Goal: Check status

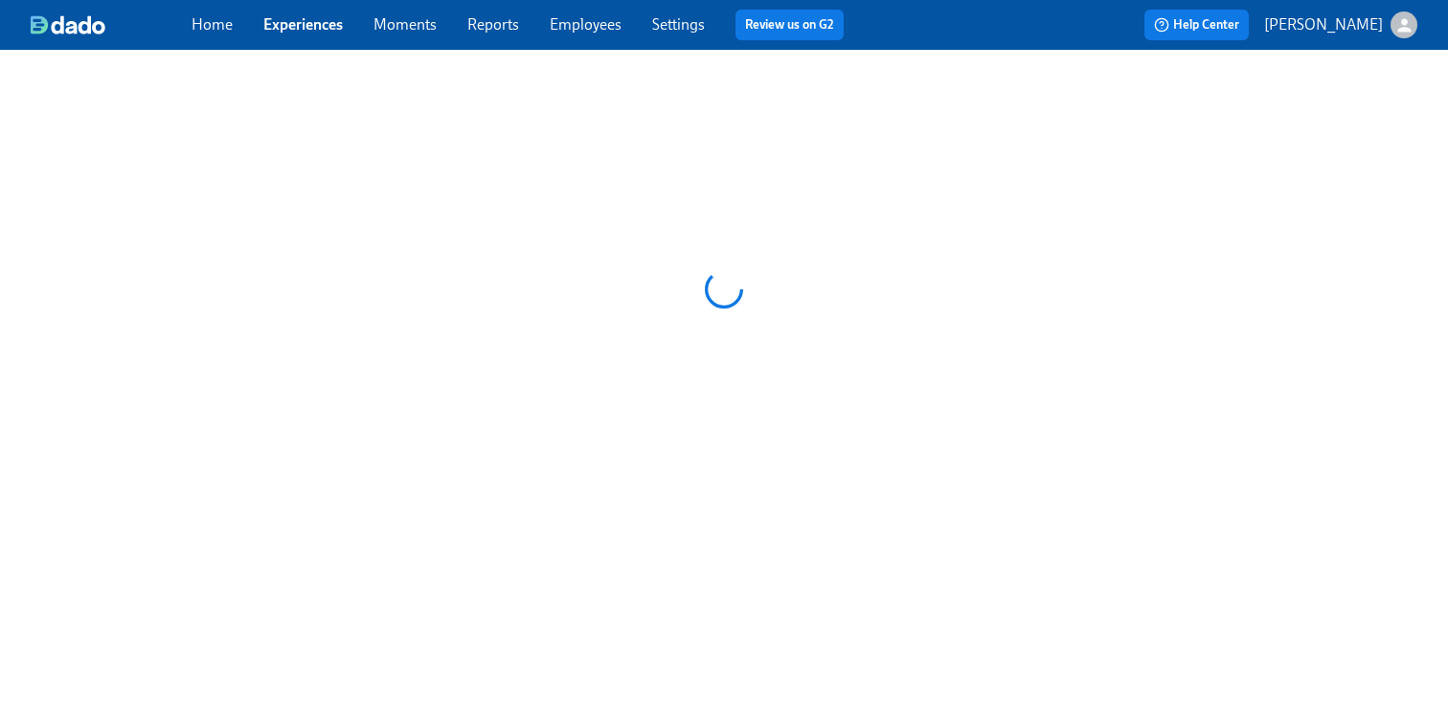
click at [307, 28] on link "Experiences" at bounding box center [302, 24] width 79 height 18
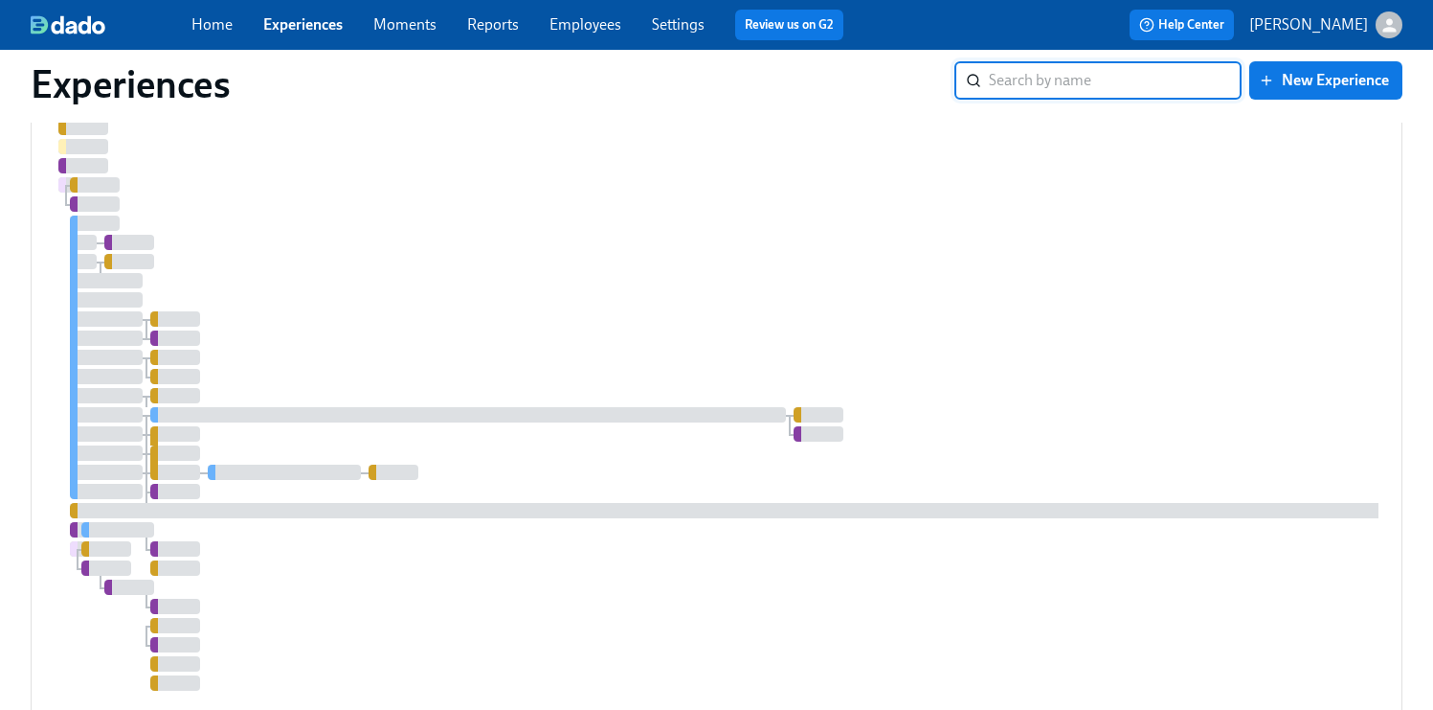
scroll to position [895, 0]
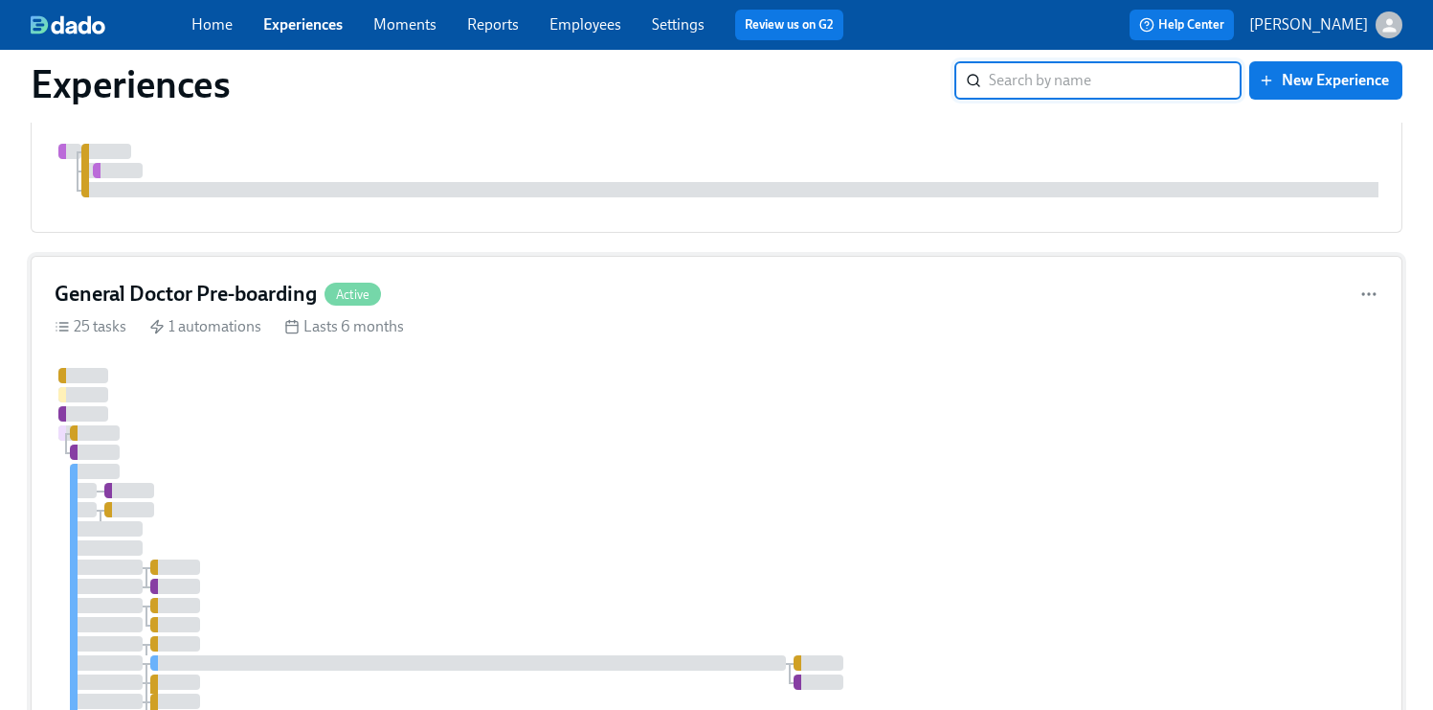
click at [869, 334] on div "25 tasks 1 automations Lasts 6 months" at bounding box center [717, 326] width 1324 height 21
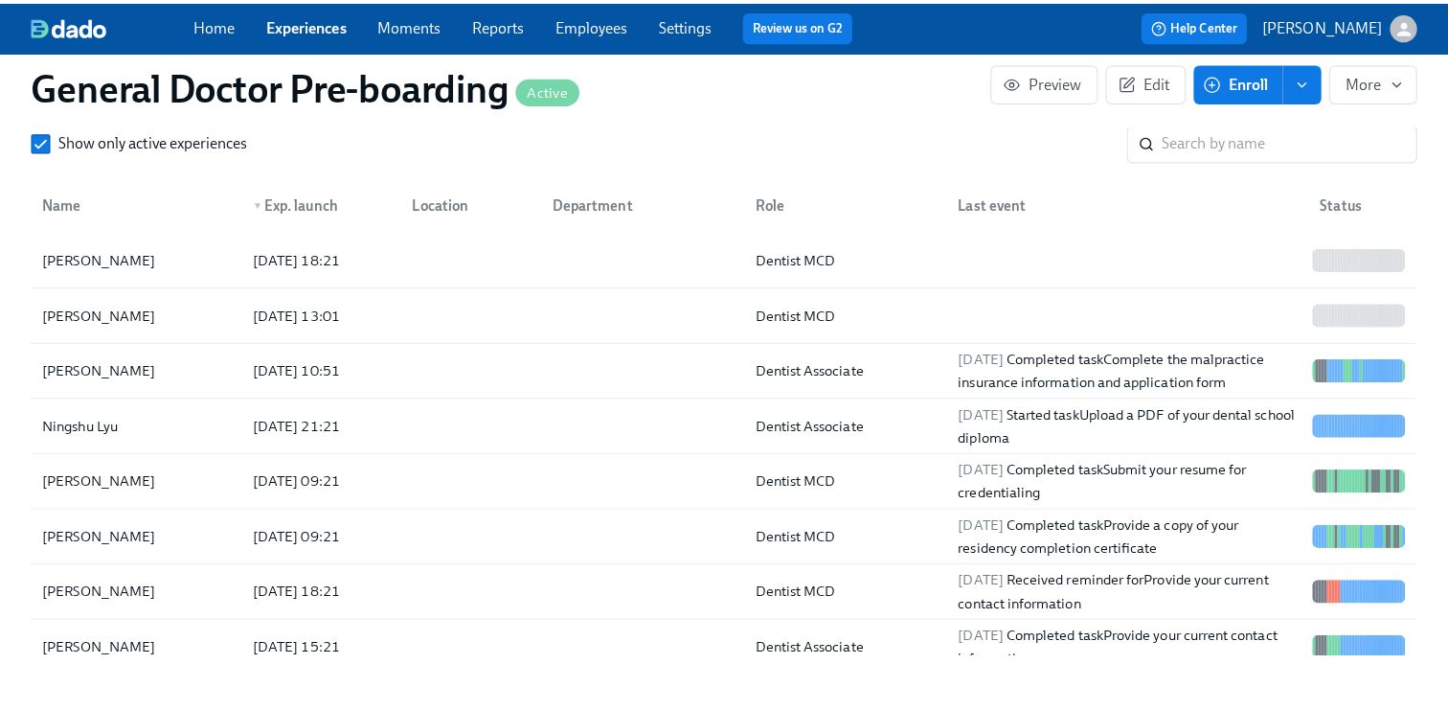
scroll to position [2959, 0]
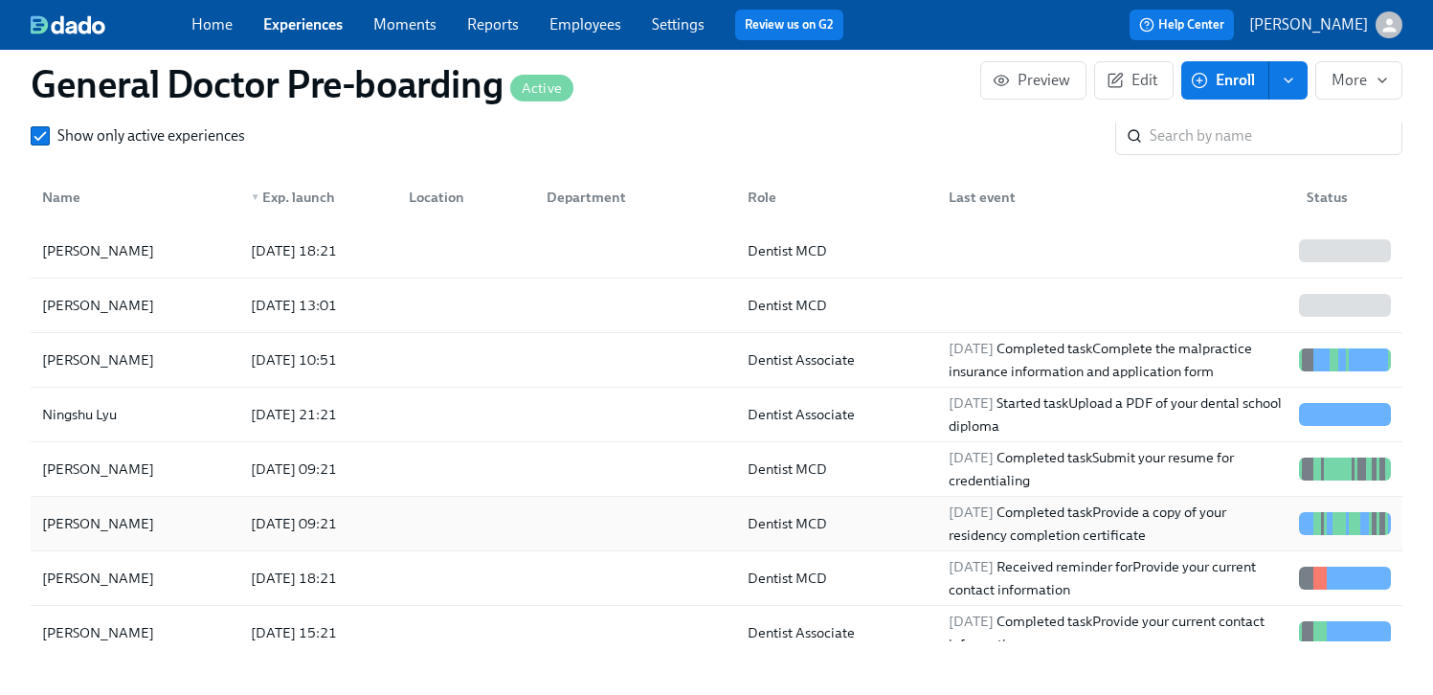
click at [68, 535] on div "[PERSON_NAME]" at bounding box center [97, 523] width 127 height 23
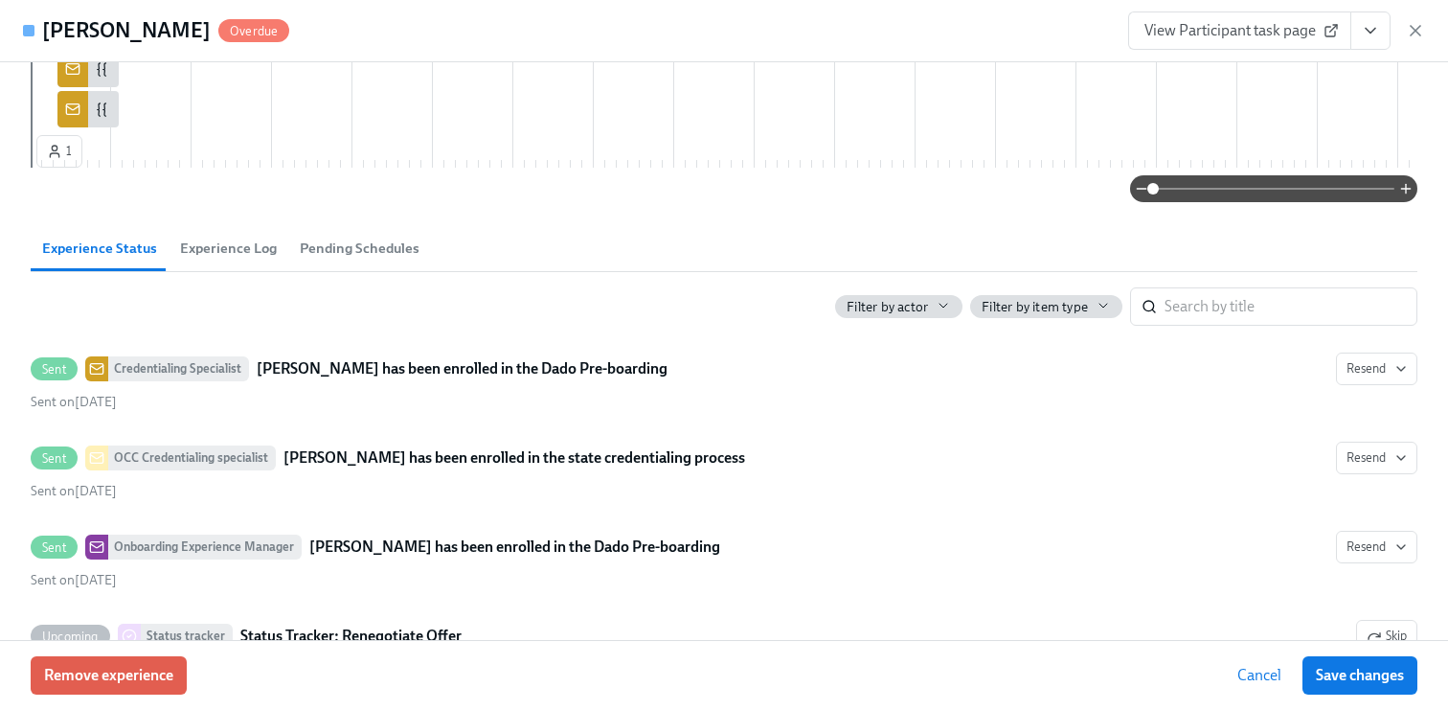
scroll to position [1410, 0]
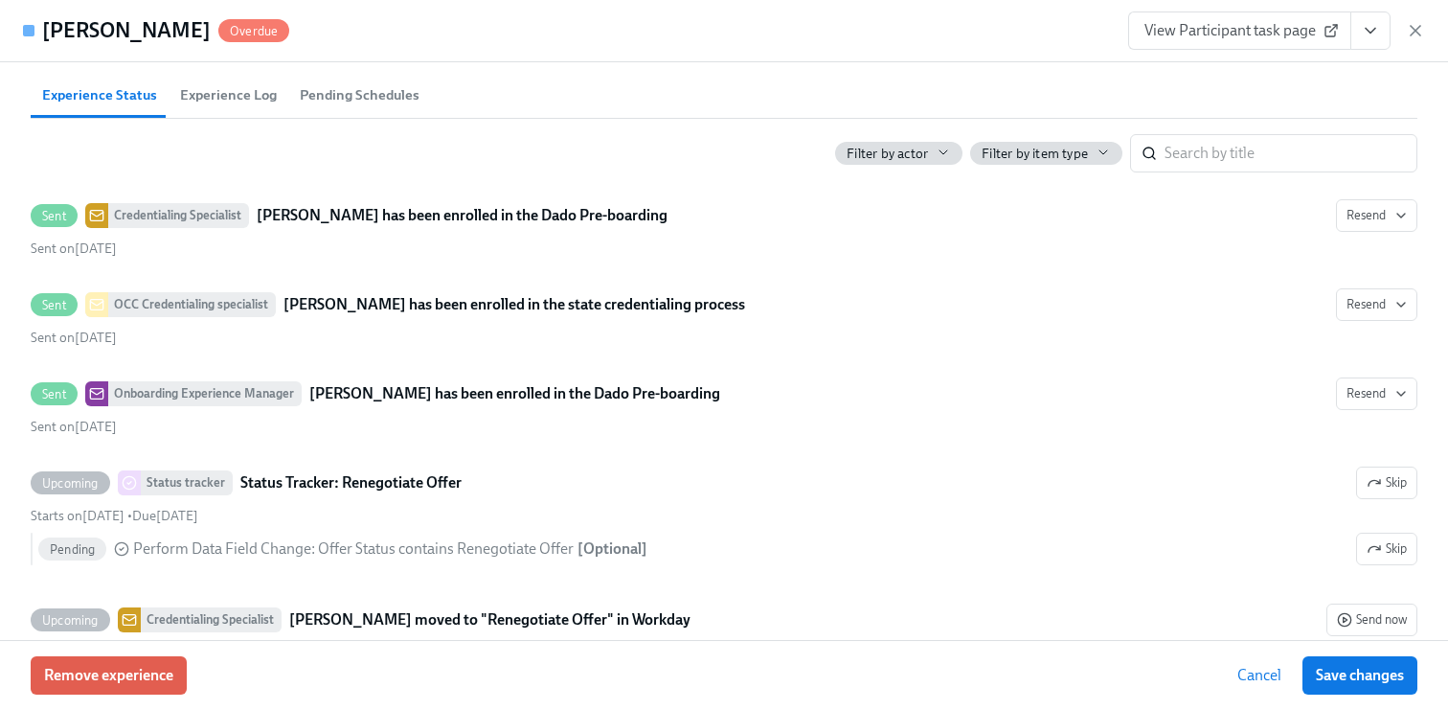
click at [343, 106] on span "Pending Schedules" at bounding box center [360, 95] width 120 height 22
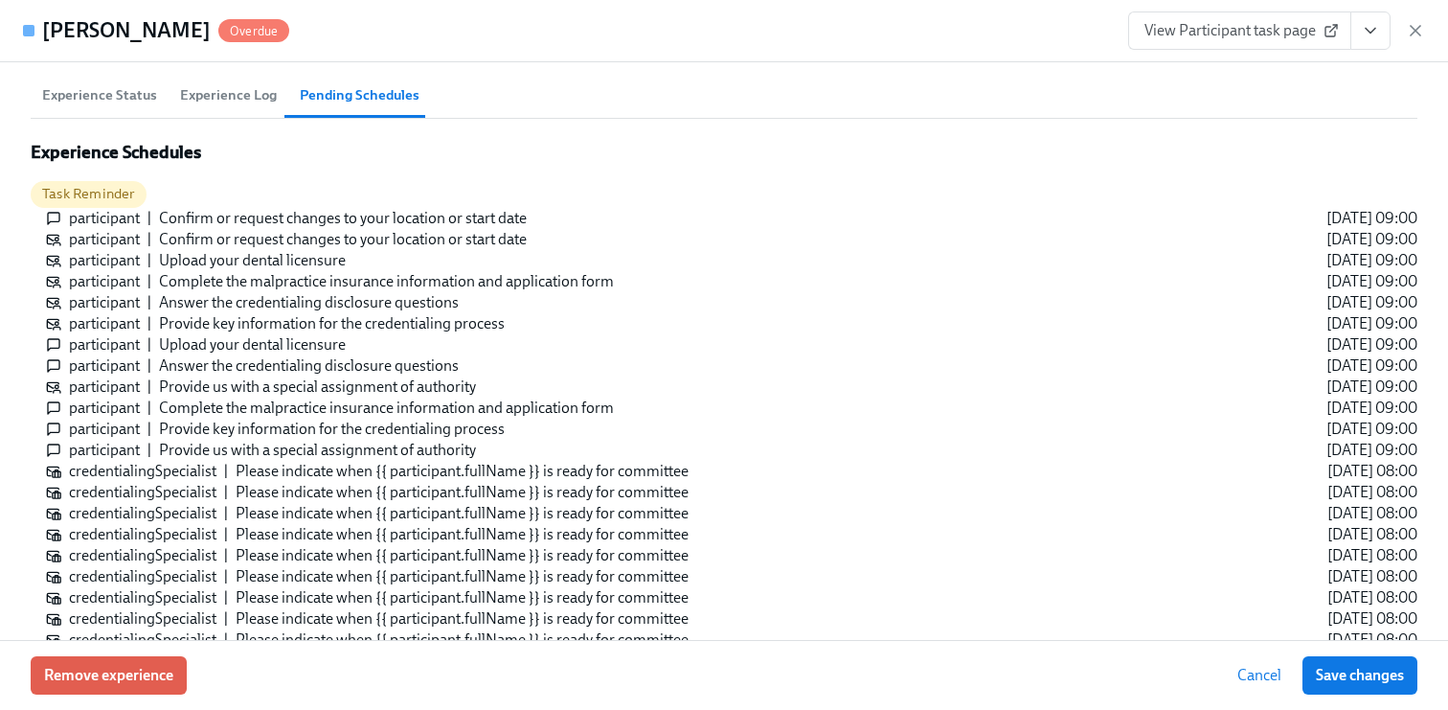
click at [194, 163] on h3 "Experience Schedules" at bounding box center [724, 152] width 1387 height 21
click at [204, 106] on span "Experience Log" at bounding box center [228, 95] width 97 height 22
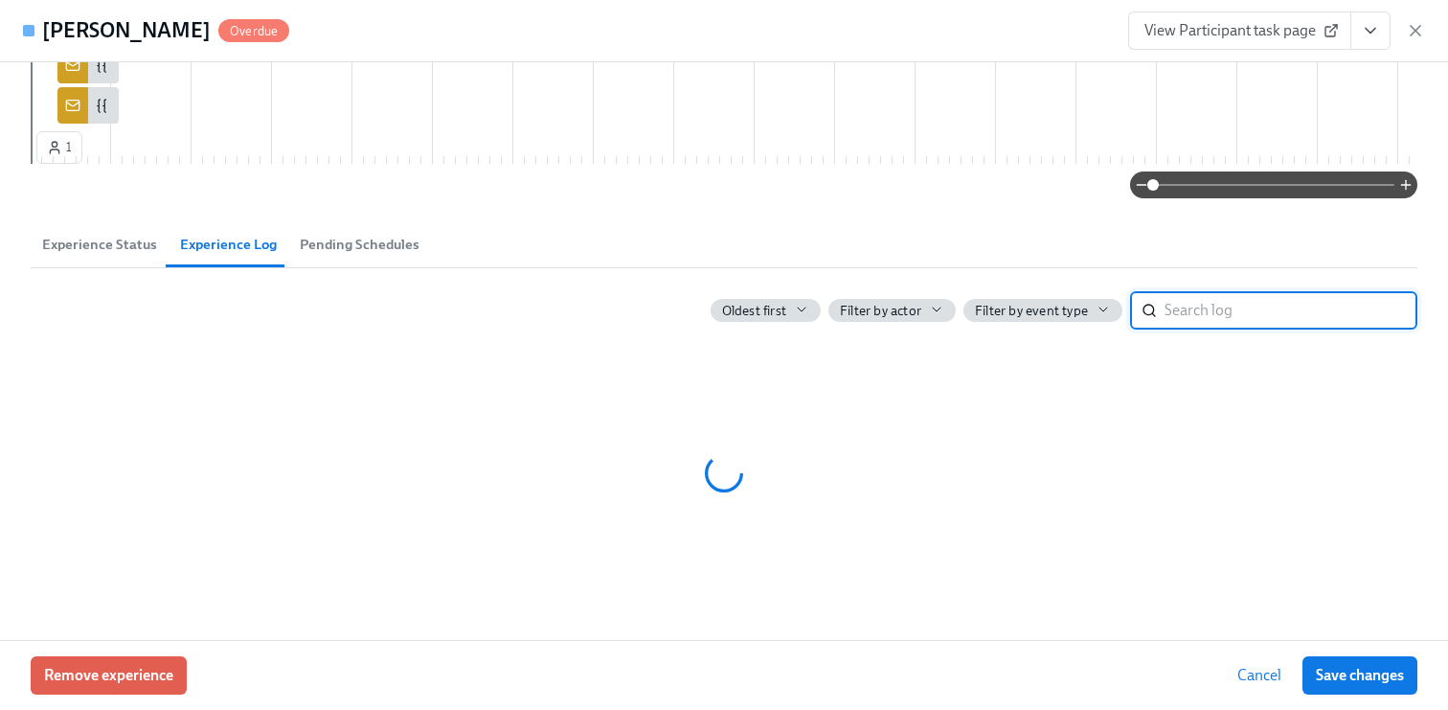
scroll to position [1289, 0]
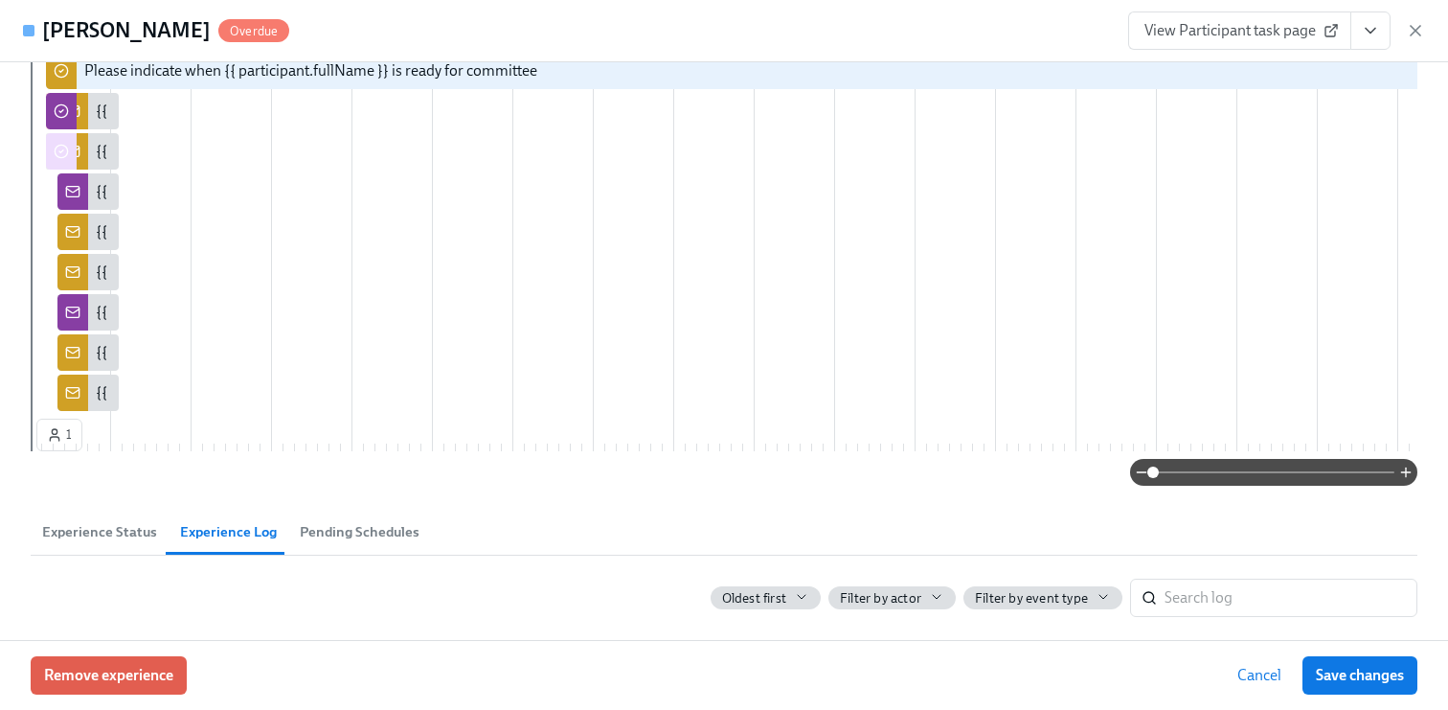
click at [92, 521] on span "Experience Status" at bounding box center [99, 532] width 115 height 22
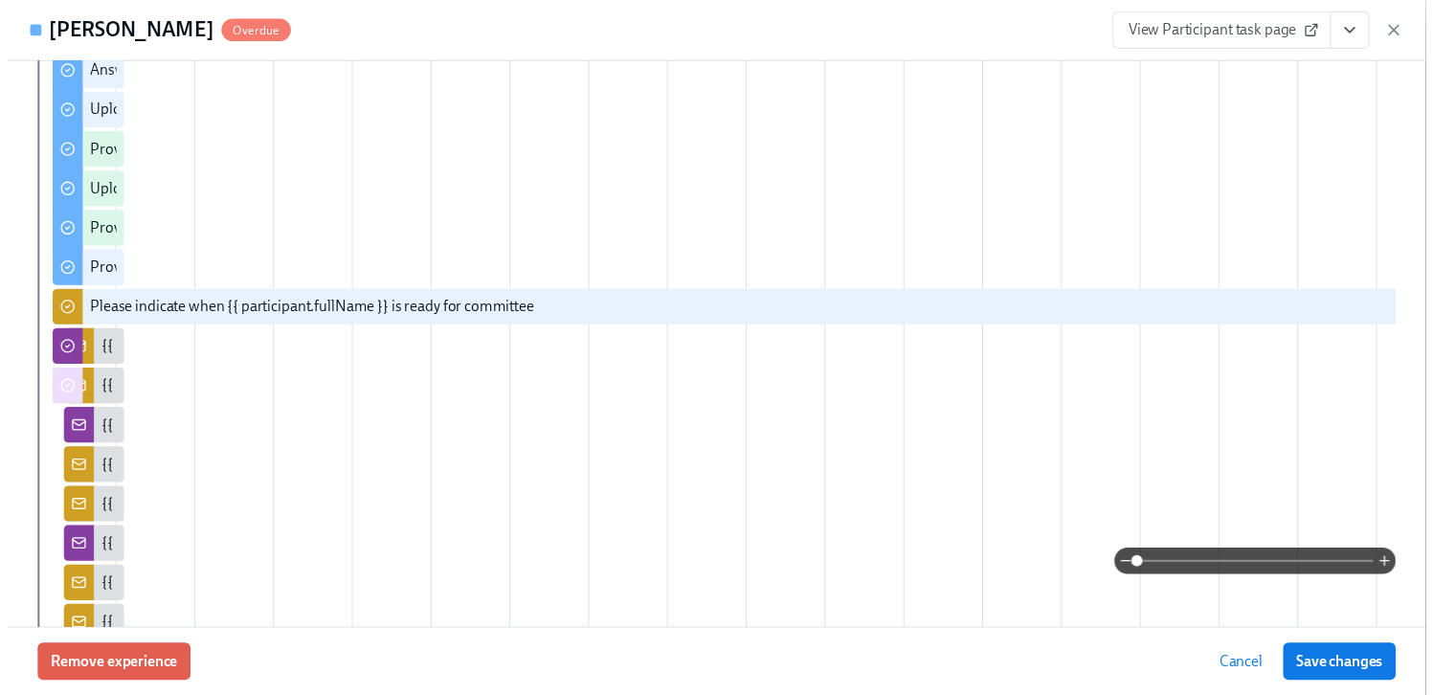
scroll to position [172, 0]
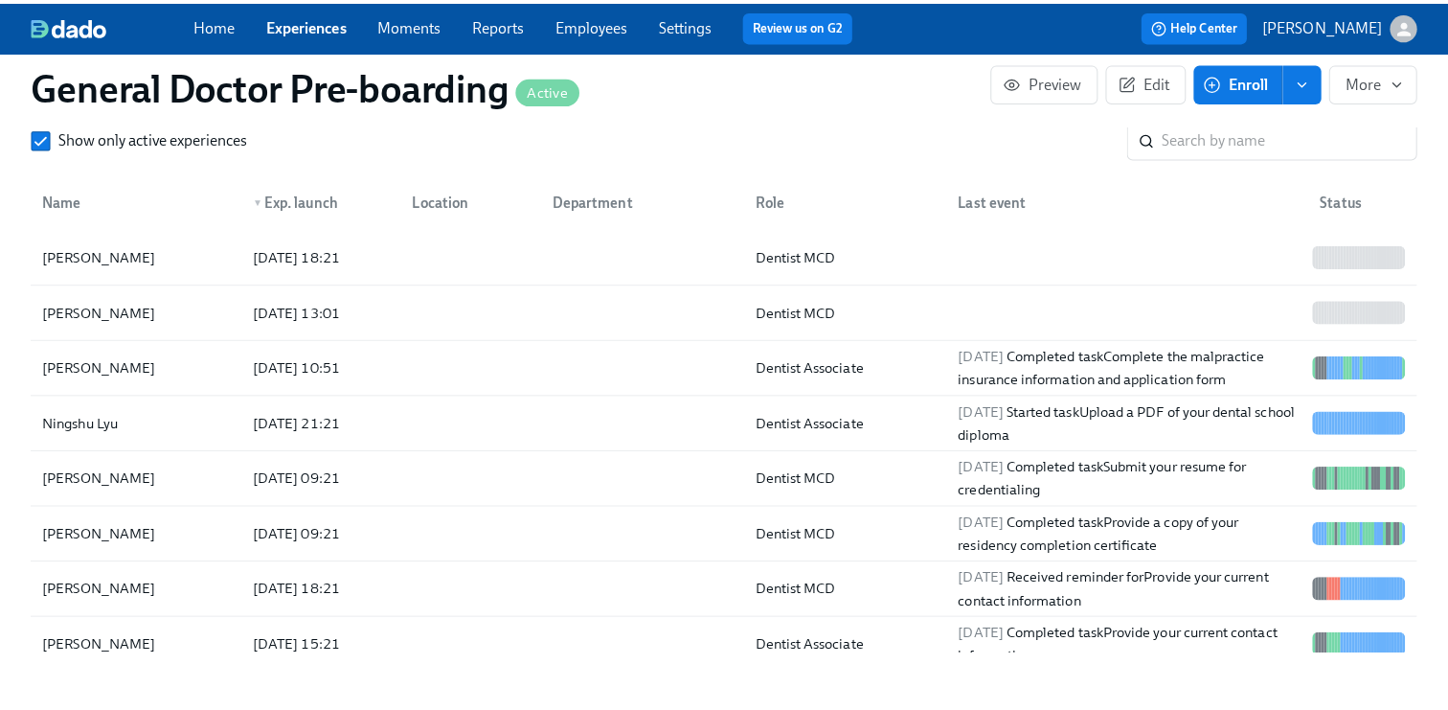
scroll to position [0, 43684]
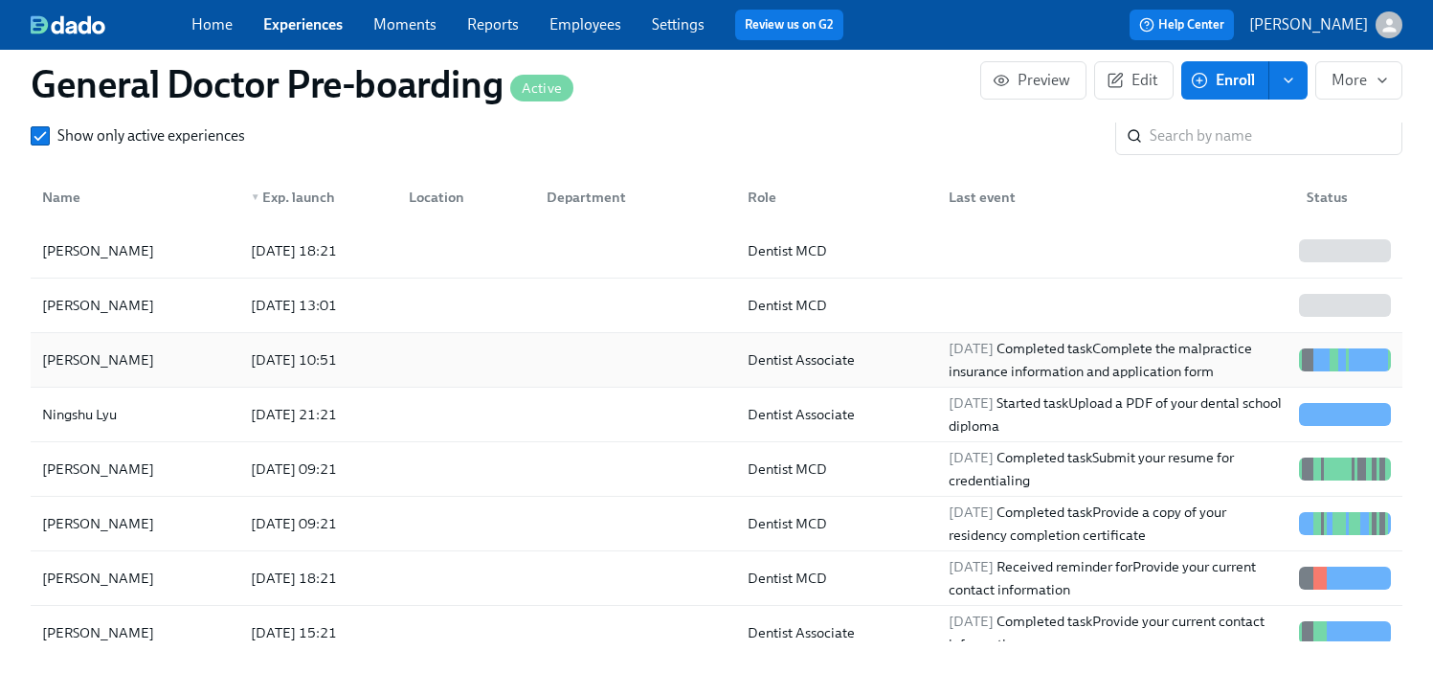
click at [108, 372] on div "[PERSON_NAME]" at bounding box center [97, 360] width 127 height 23
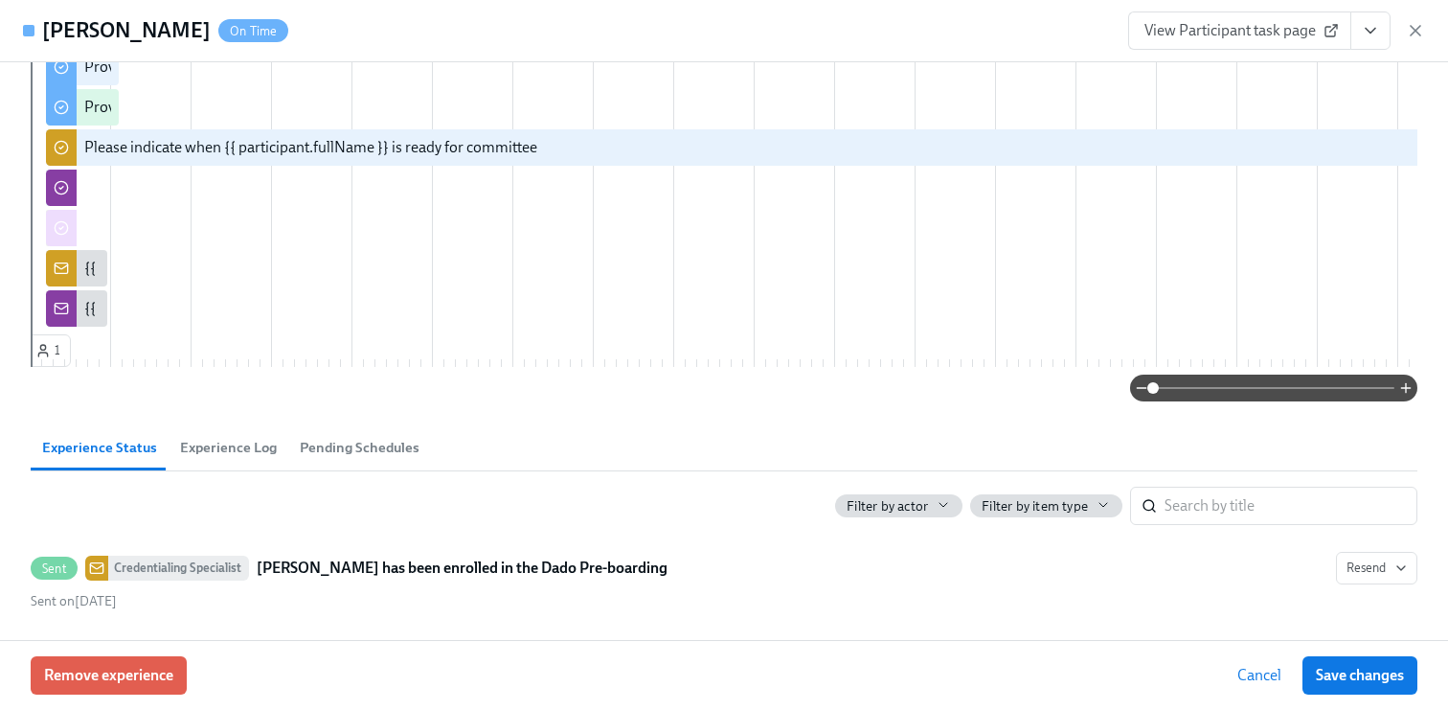
scroll to position [1230, 0]
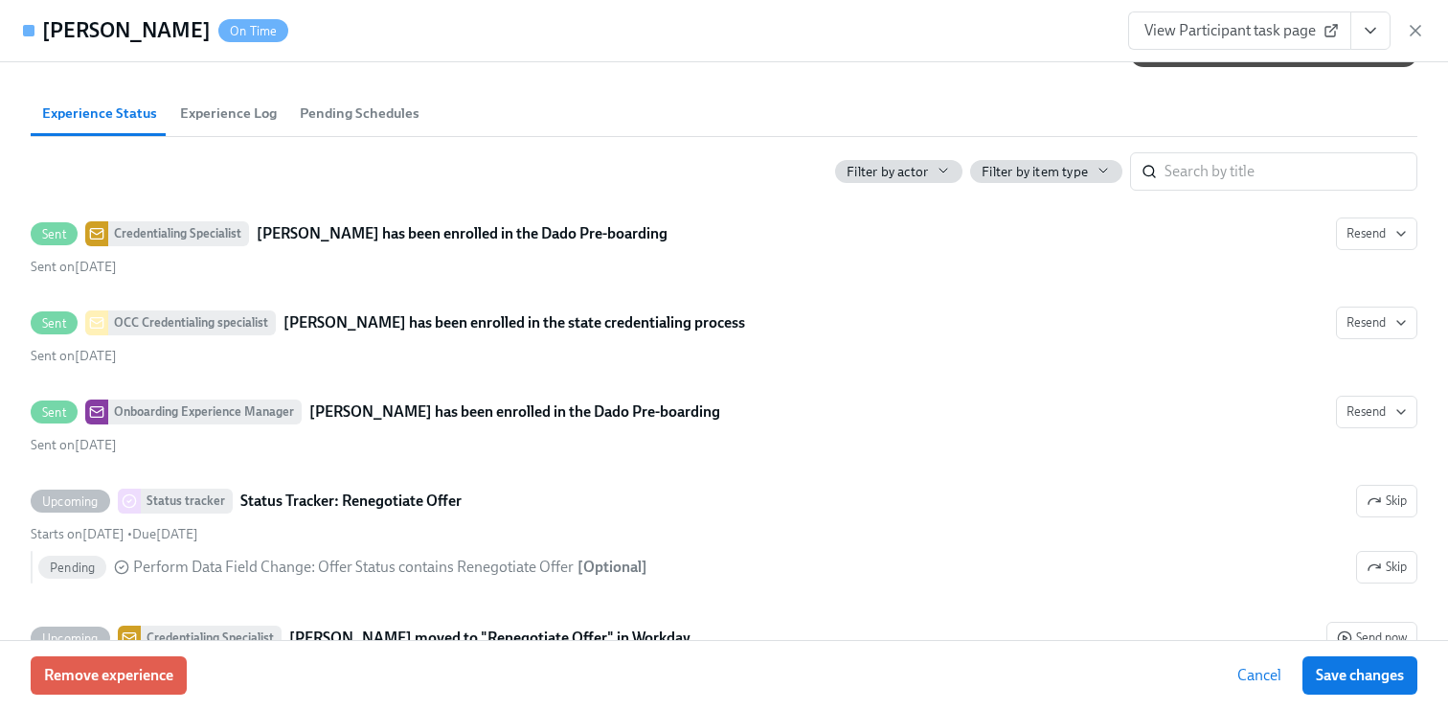
click at [241, 124] on span "Experience Log" at bounding box center [228, 113] width 97 height 22
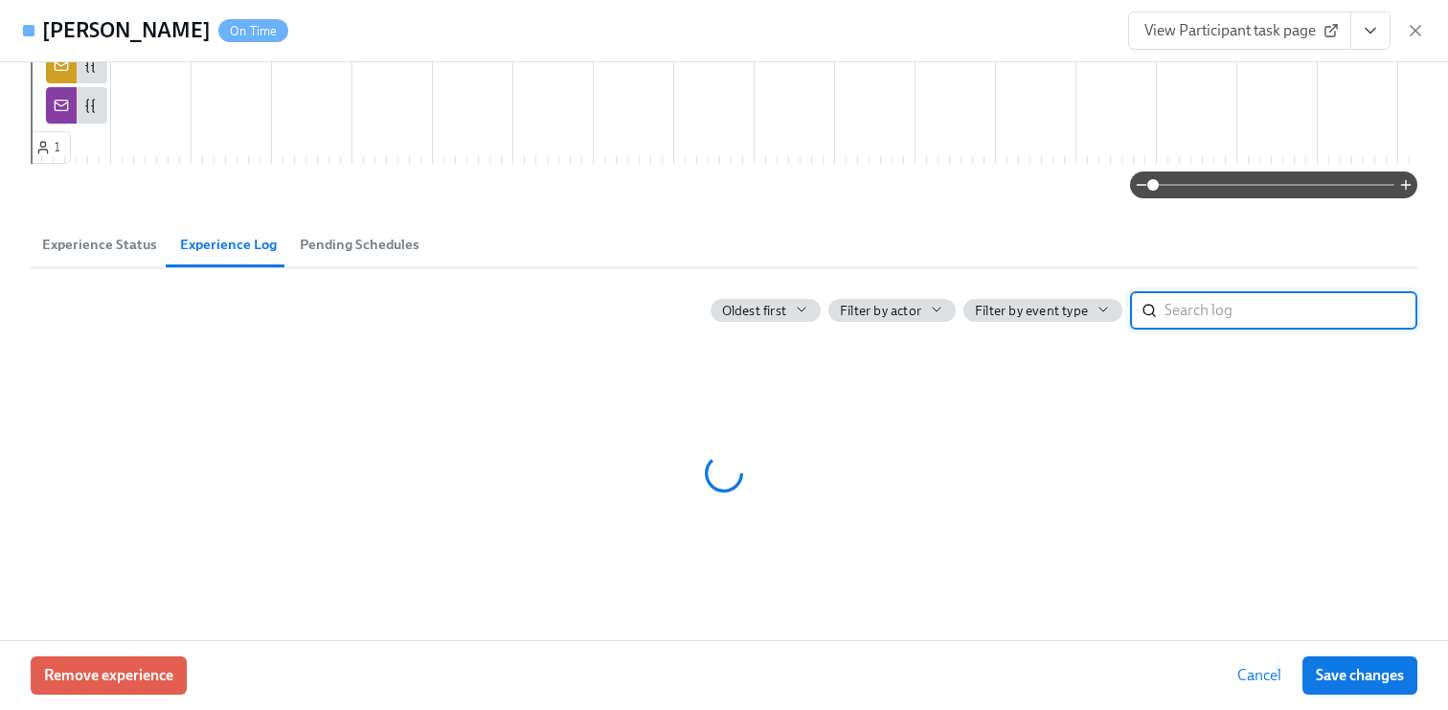
scroll to position [1128, 0]
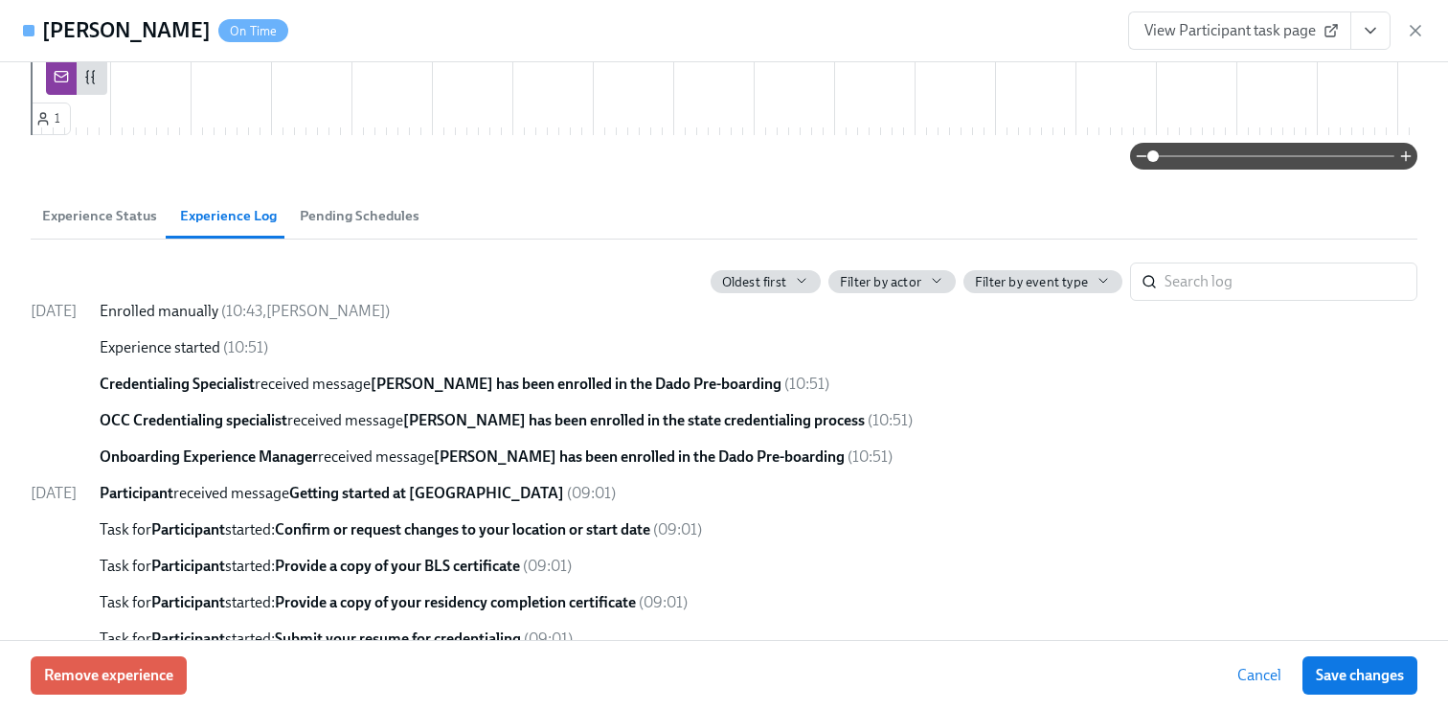
click at [360, 227] on span "Pending Schedules" at bounding box center [360, 216] width 120 height 22
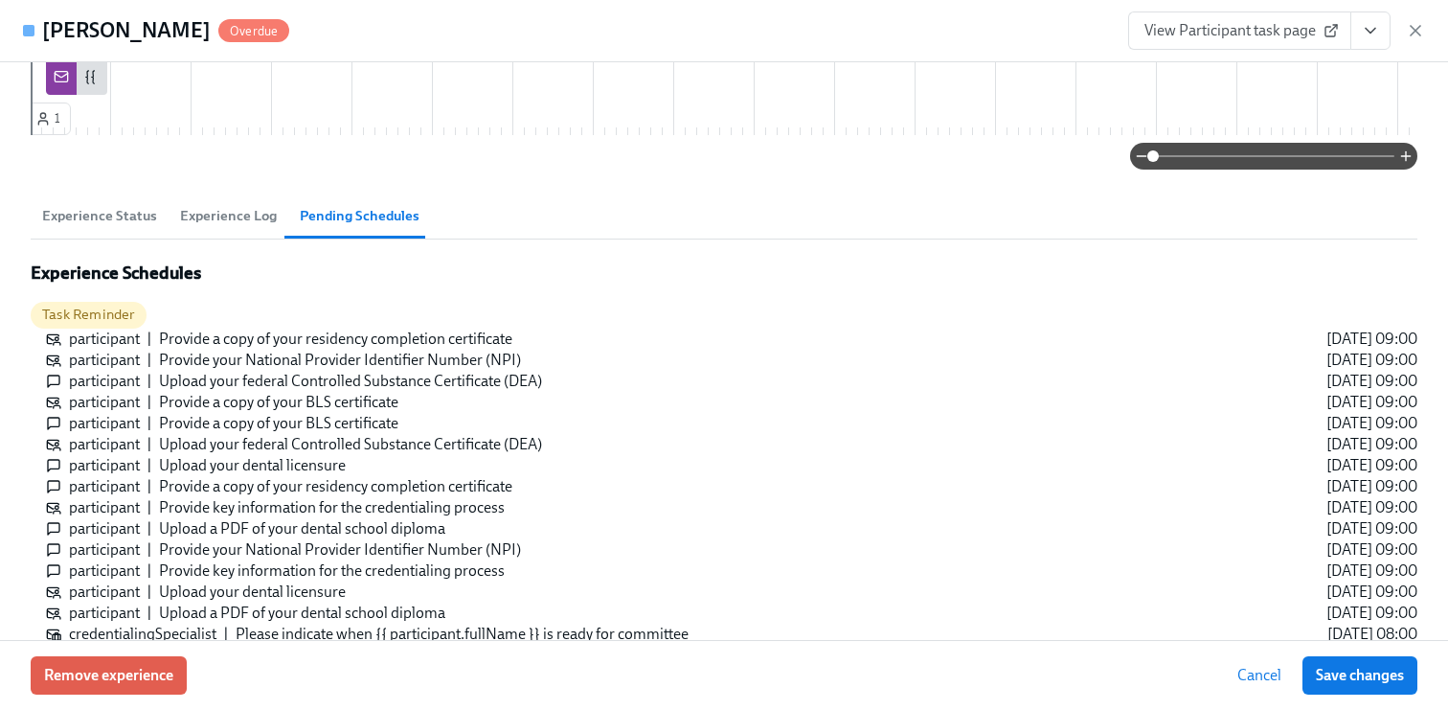
scroll to position [0, 43698]
